Goal: Contribute content: Add original content to the website for others to see

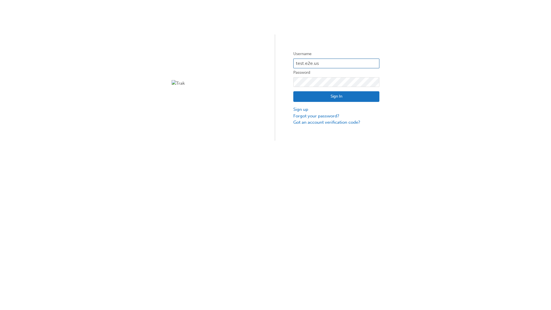
type input "test.e2e.user31"
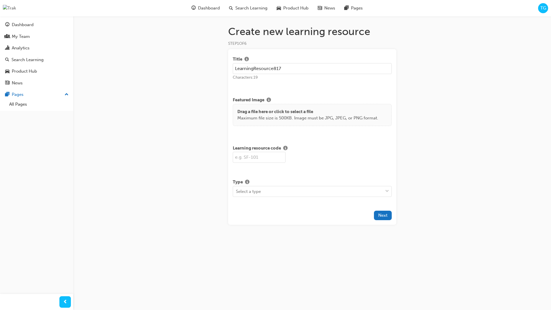
type input "LearningResource817"
type input "LR817"
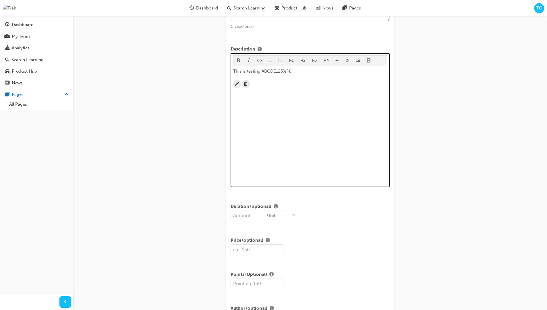
scroll to position [139, 0]
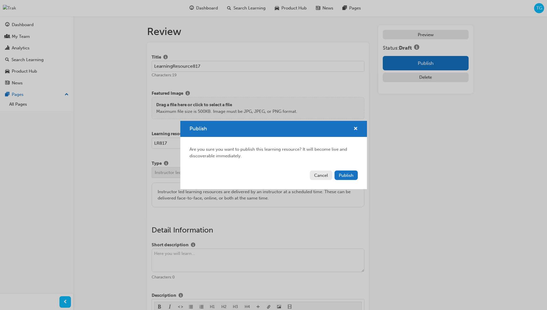
scroll to position [110, 0]
